Goal: Task Accomplishment & Management: Manage account settings

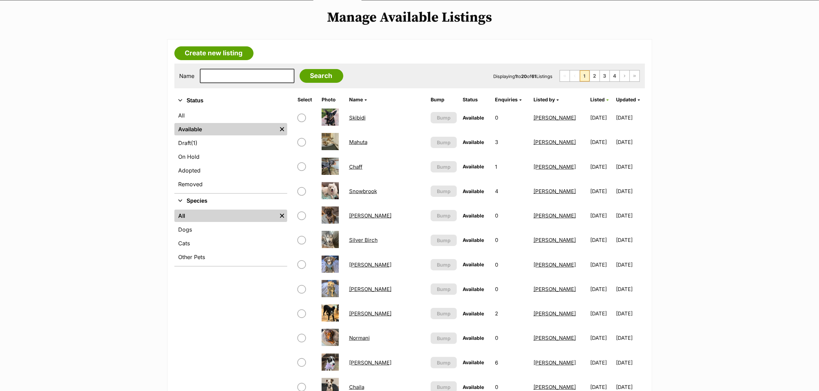
scroll to position [86, 0]
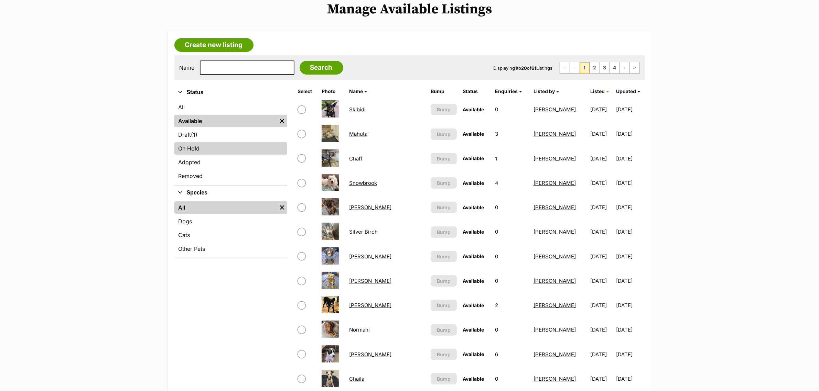
click at [207, 144] on link "On Hold" at bounding box center [230, 148] width 113 height 12
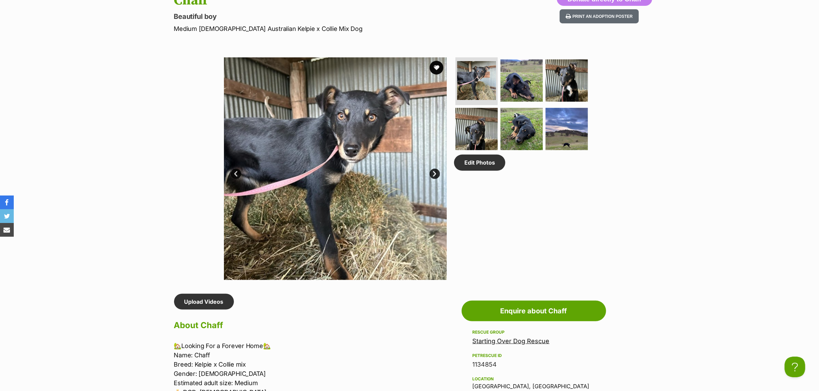
scroll to position [301, 0]
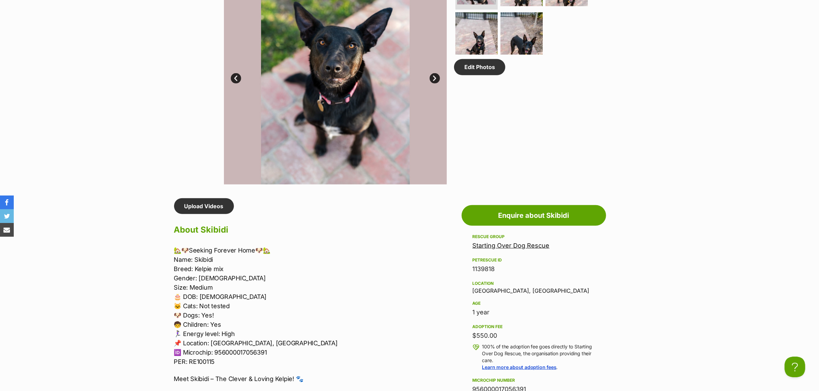
scroll to position [430, 0]
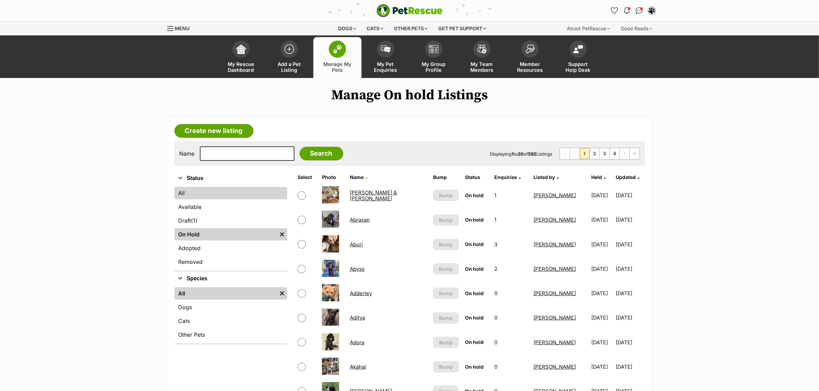
click at [233, 199] on link "All" at bounding box center [230, 193] width 113 height 12
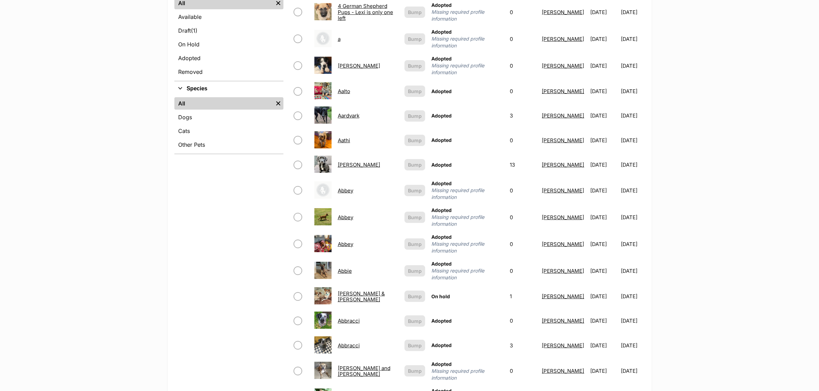
scroll to position [215, 0]
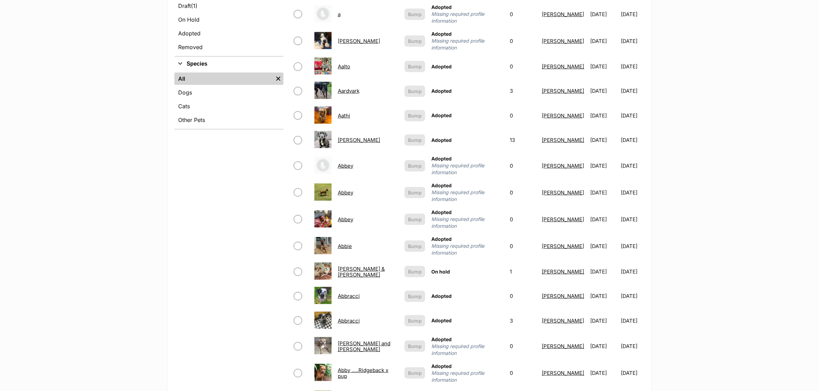
click at [299, 162] on input "checkbox" at bounding box center [298, 166] width 8 height 8
checkbox input "true"
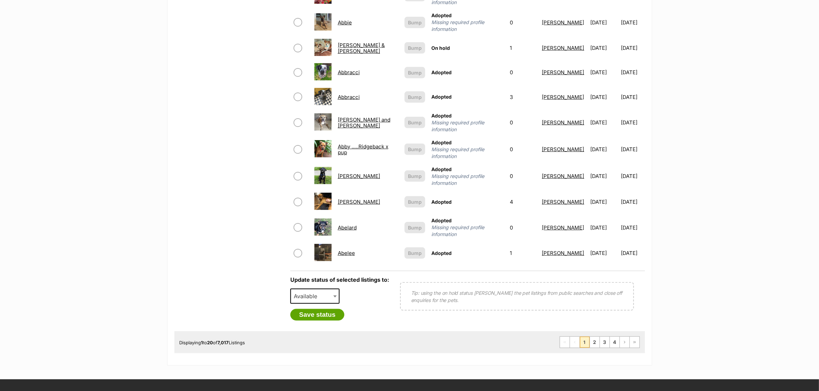
scroll to position [473, 0]
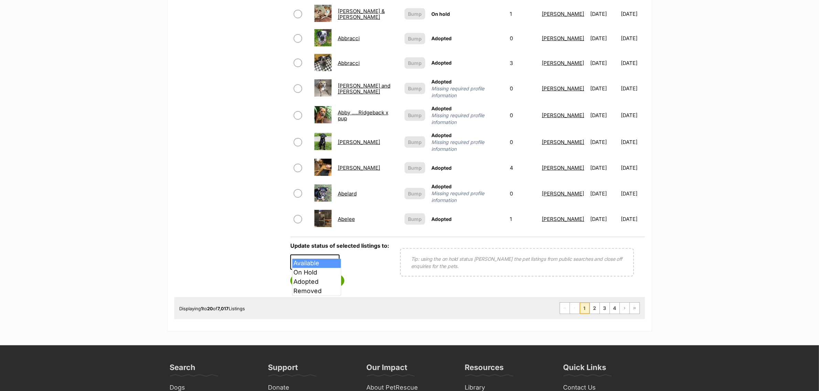
click at [336, 255] on span at bounding box center [335, 262] width 7 height 15
select select "removed"
click at [327, 275] on button "Save status" at bounding box center [317, 281] width 54 height 12
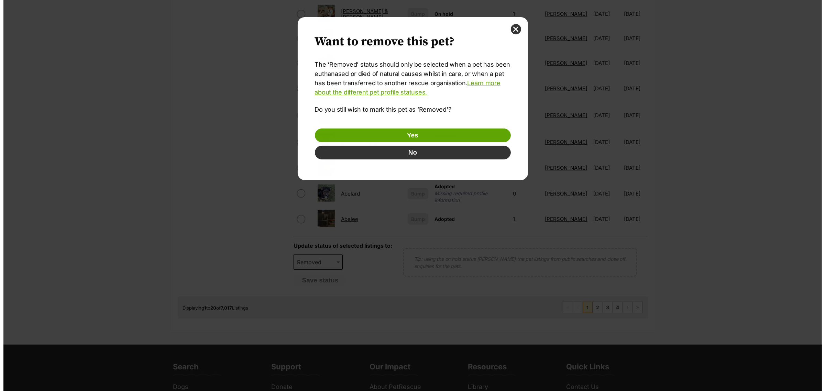
scroll to position [0, 0]
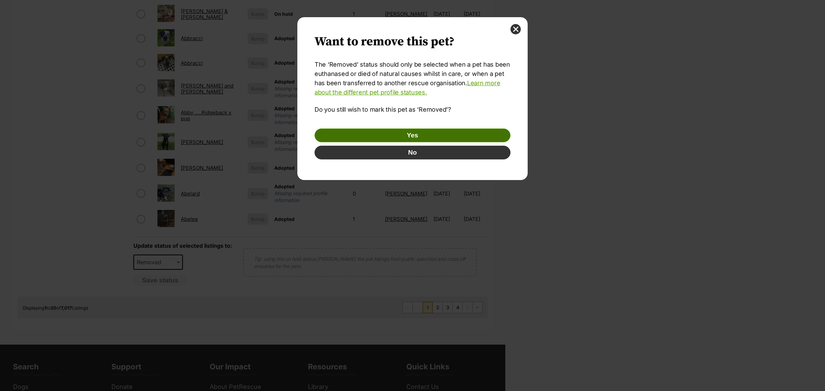
click at [408, 138] on button "Yes" at bounding box center [413, 136] width 196 height 14
